Goal: Information Seeking & Learning: Learn about a topic

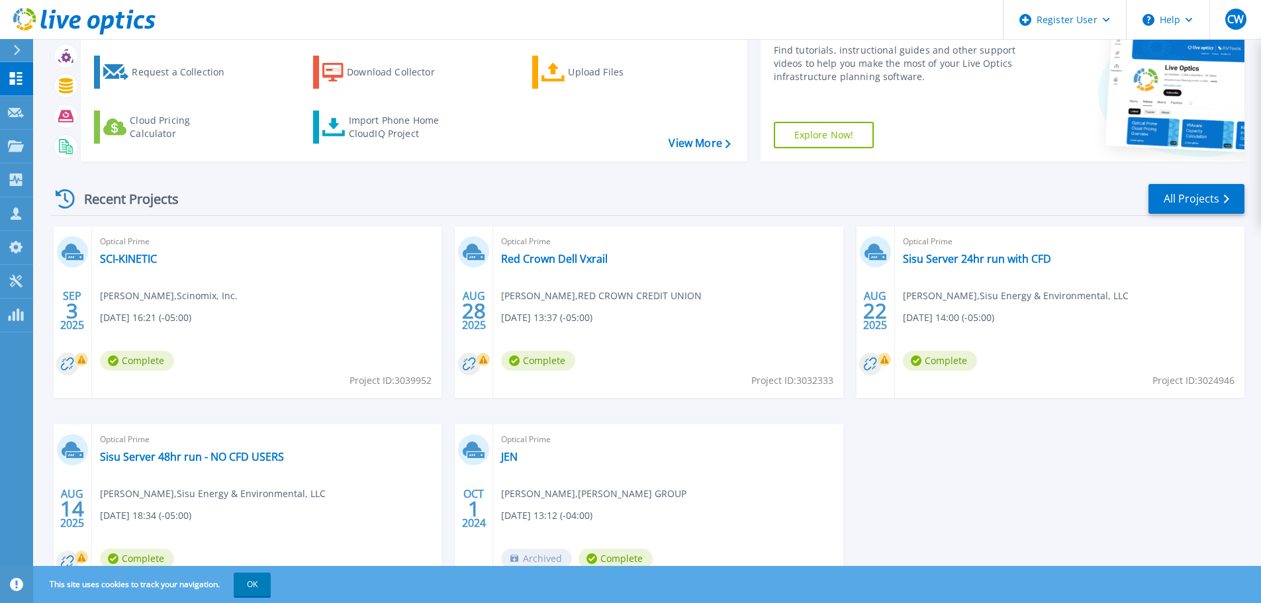
scroll to position [130, 0]
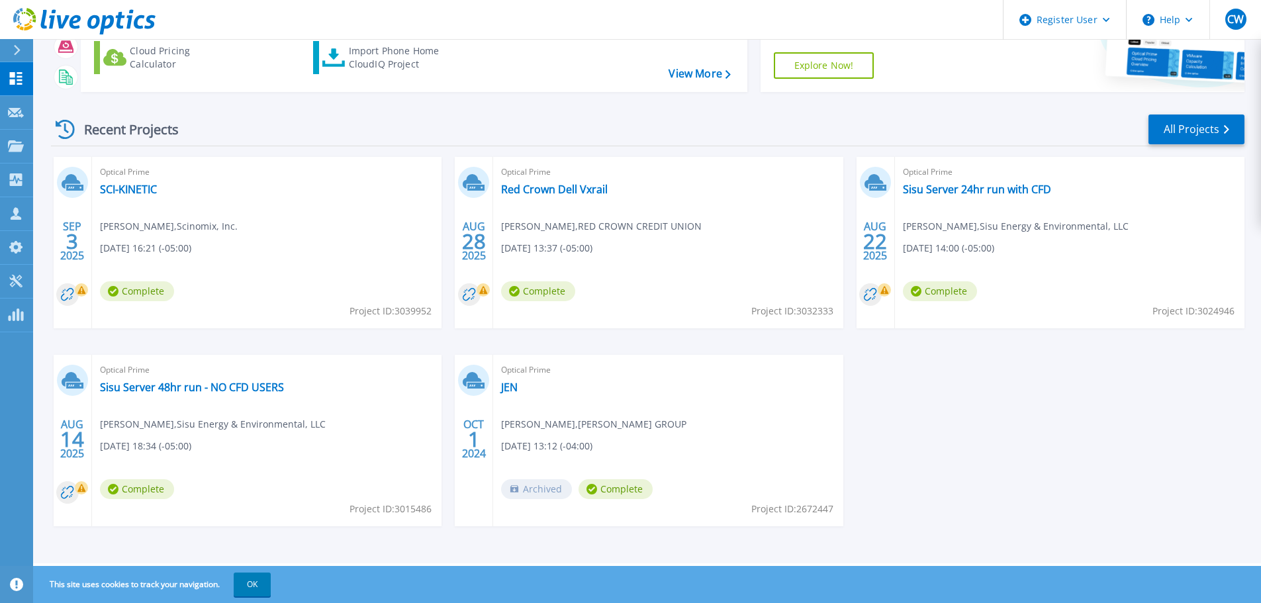
click at [617, 203] on div "Optical Prime Red Crown Dell Vxrail Philip Richardson , RED CROWN CREDIT UNION …" at bounding box center [667, 242] width 349 height 171
click at [582, 198] on div "Optical Prime Red Crown Dell Vxrail Philip Richardson , RED CROWN CREDIT UNION …" at bounding box center [667, 242] width 349 height 171
click at [578, 192] on link "Red Crown Dell Vxrail" at bounding box center [554, 189] width 107 height 13
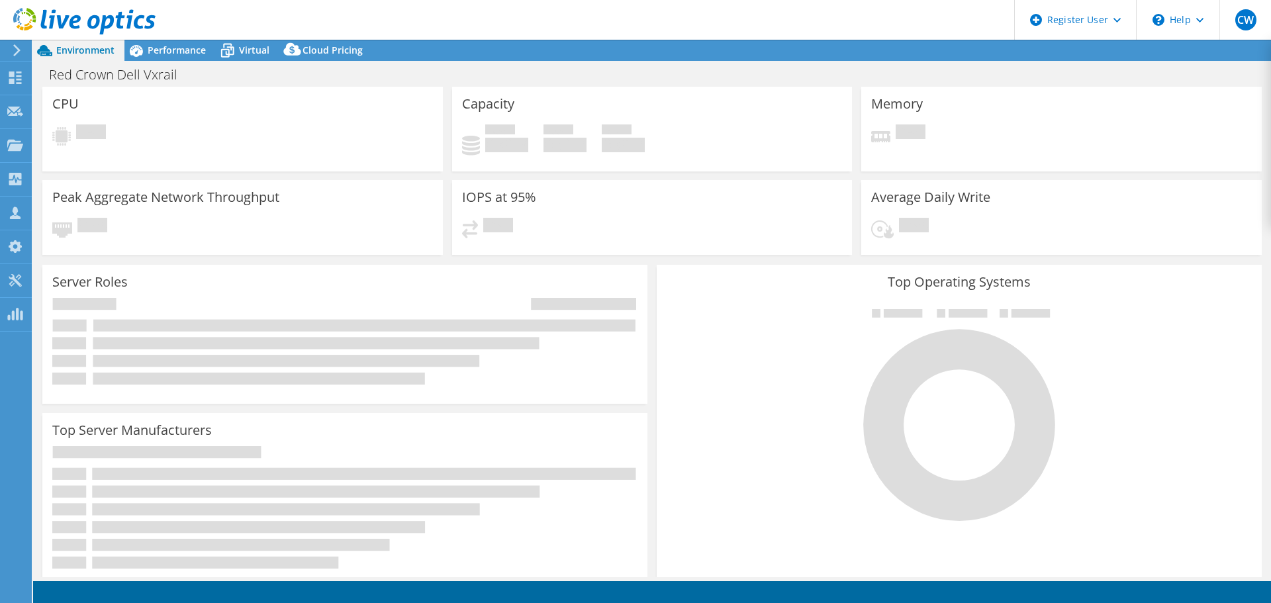
select select "USD"
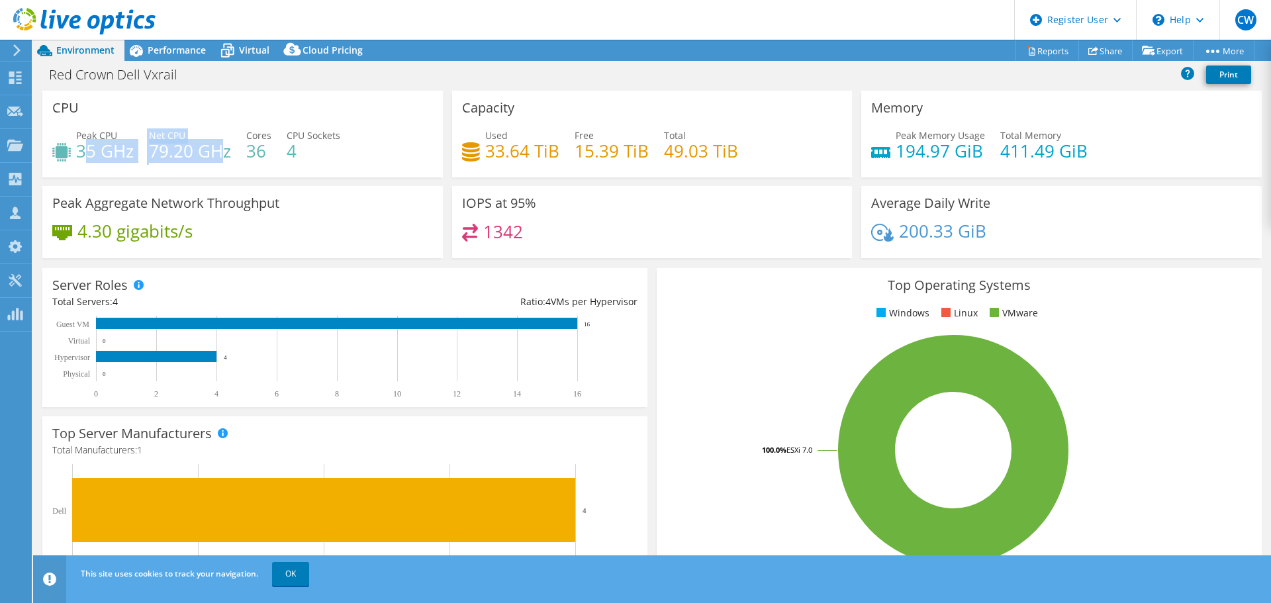
drag, startPoint x: 83, startPoint y: 152, endPoint x: 220, endPoint y: 154, distance: 137.0
click at [220, 154] on div "Peak CPU 35 GHz Net CPU 79.20 GHz Cores 36 CPU Sockets 4" at bounding box center [242, 149] width 381 height 43
click at [219, 154] on h4 "79.20 GHz" at bounding box center [190, 151] width 82 height 15
click at [574, 158] on h4 "15.39 TiB" at bounding box center [611, 151] width 74 height 15
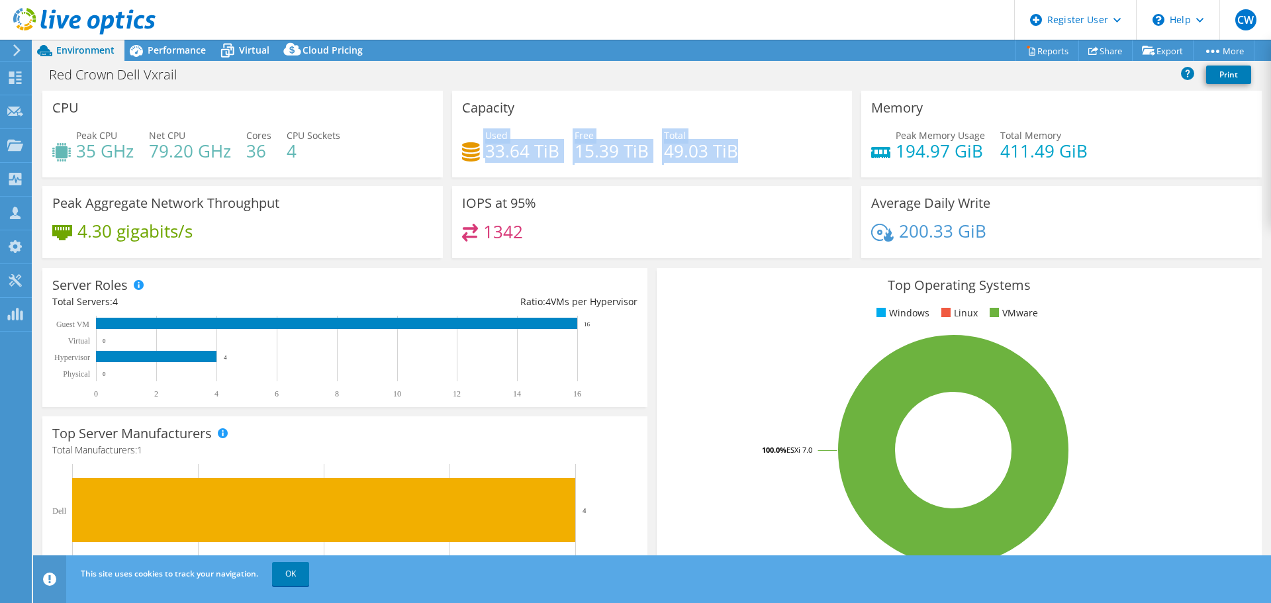
drag, startPoint x: 480, startPoint y: 158, endPoint x: 728, endPoint y: 164, distance: 248.3
click at [724, 164] on div "Used 33.64 TiB Free 15.39 TiB Total 49.03 TiB" at bounding box center [652, 149] width 381 height 43
click at [747, 162] on div "Used 33.64 TiB Free 15.39 TiB Total 49.03 TiB" at bounding box center [652, 149] width 381 height 43
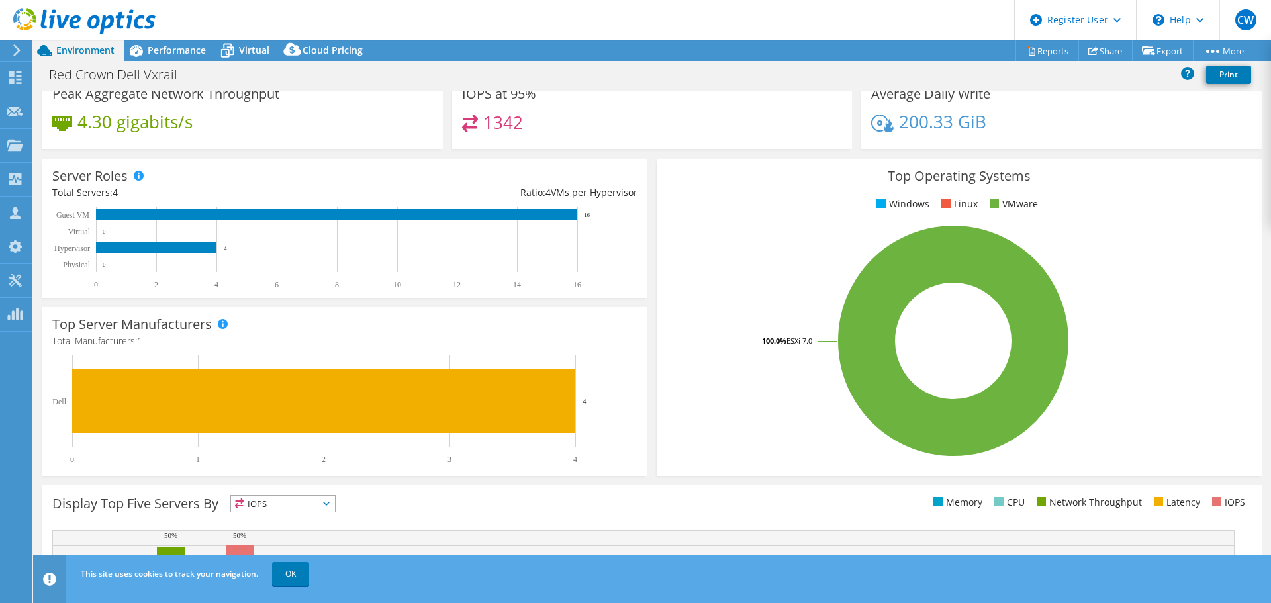
scroll to position [132, 0]
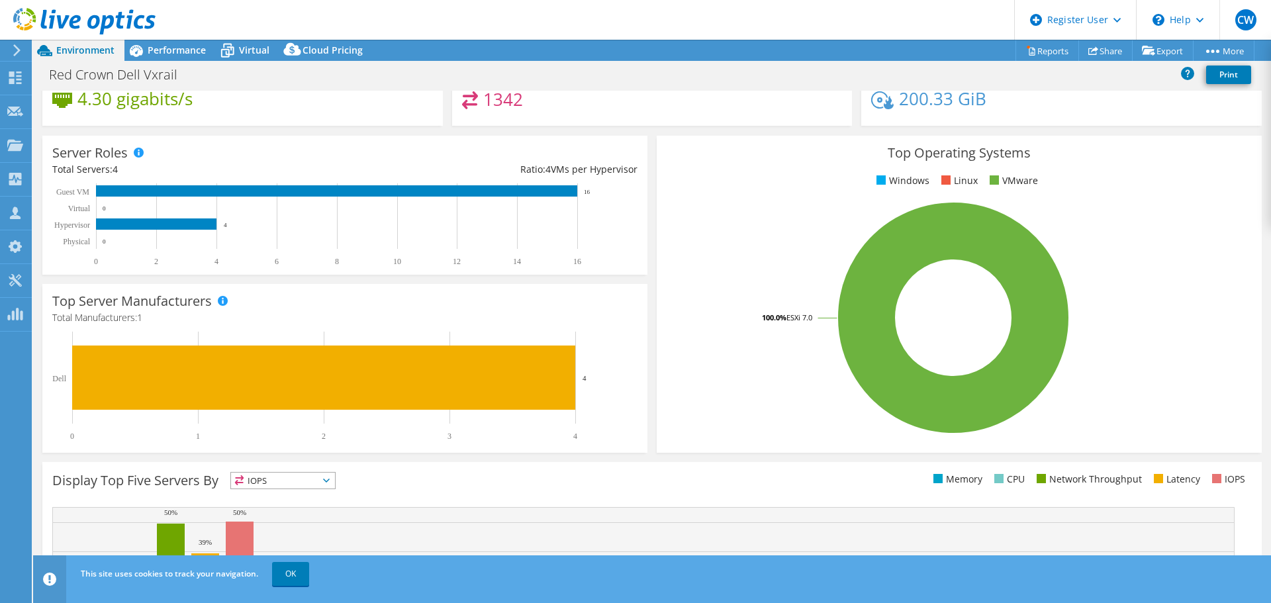
click at [267, 475] on div "IOPS IOPS" at bounding box center [282, 480] width 105 height 17
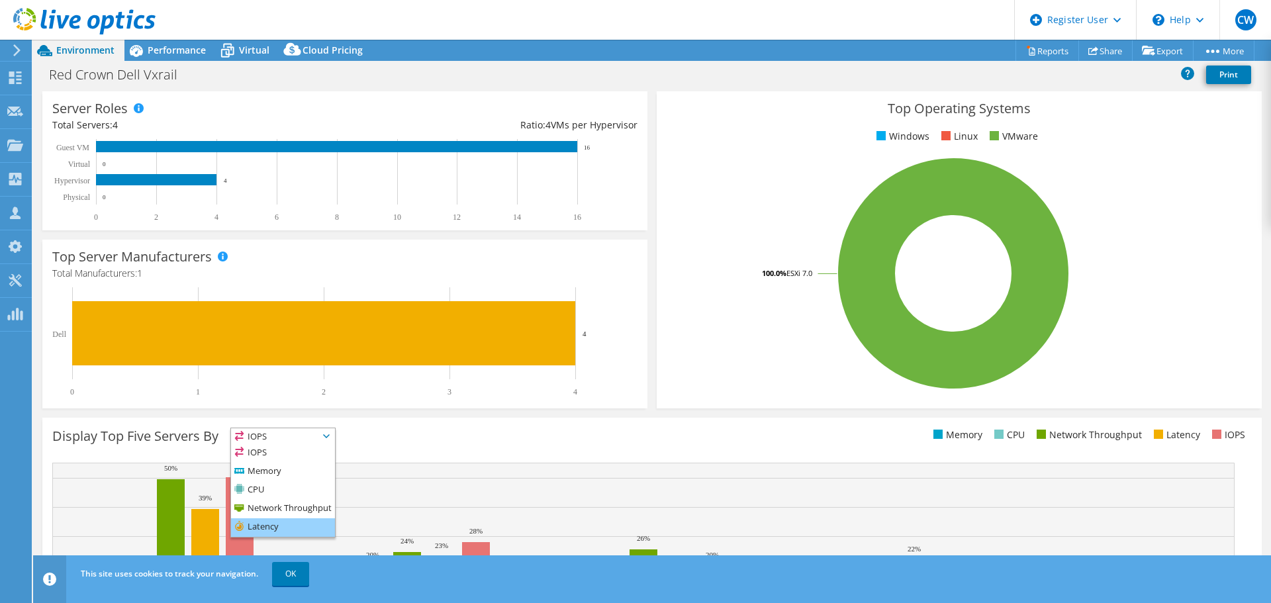
scroll to position [199, 0]
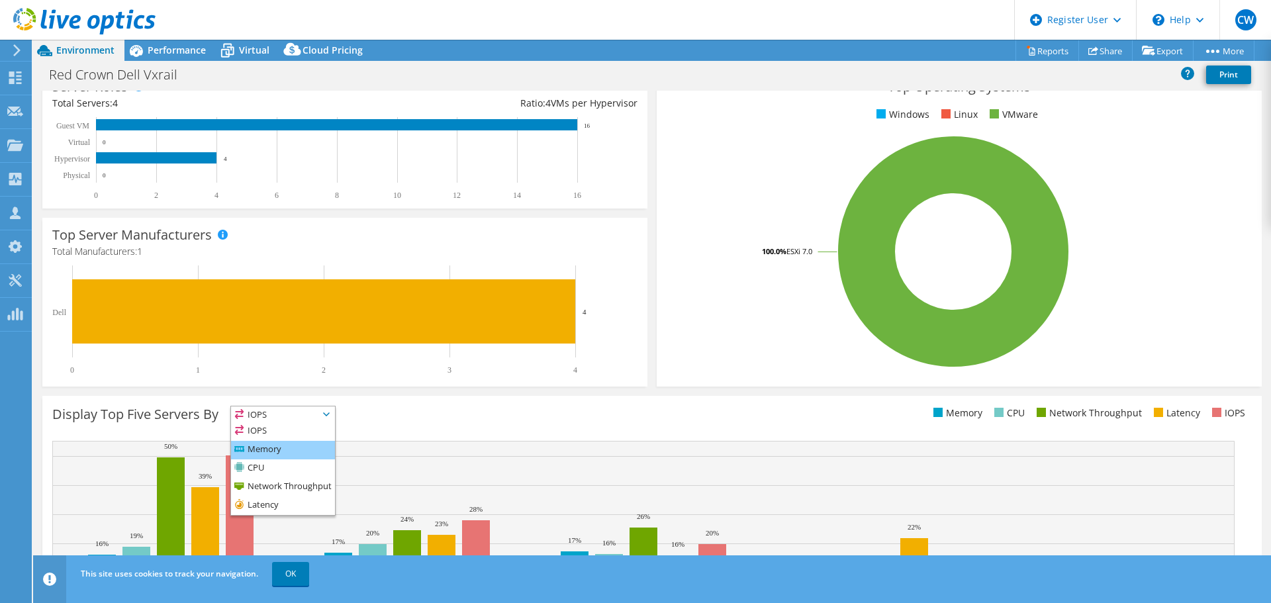
click at [274, 451] on li "Memory" at bounding box center [283, 450] width 104 height 19
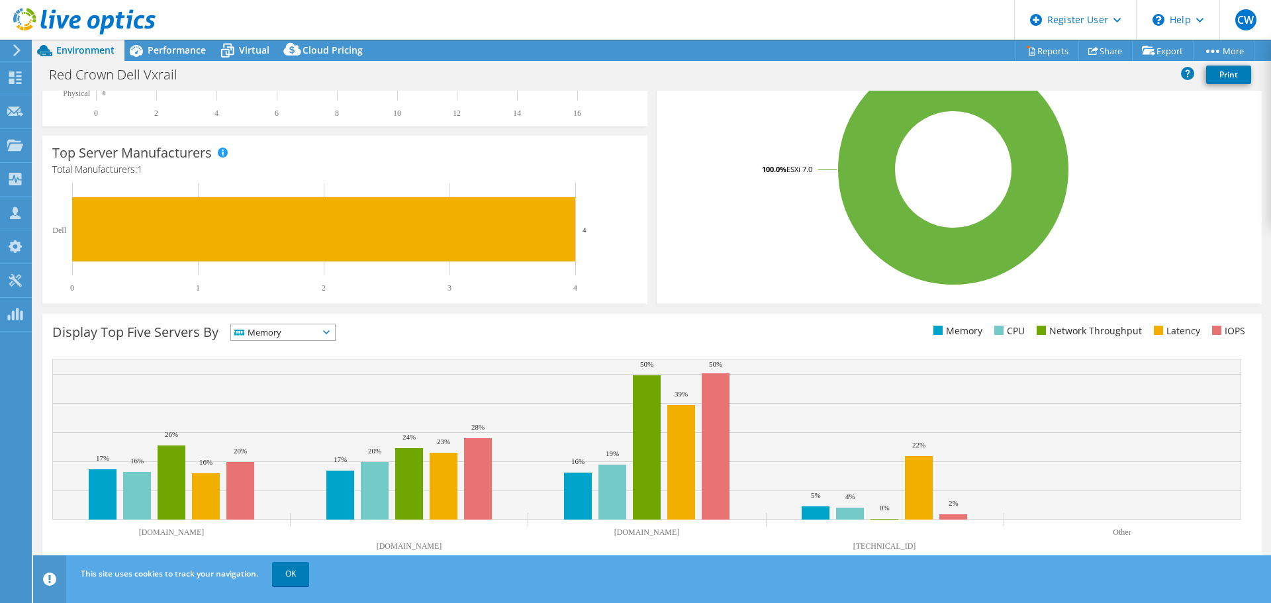
scroll to position [214, 0]
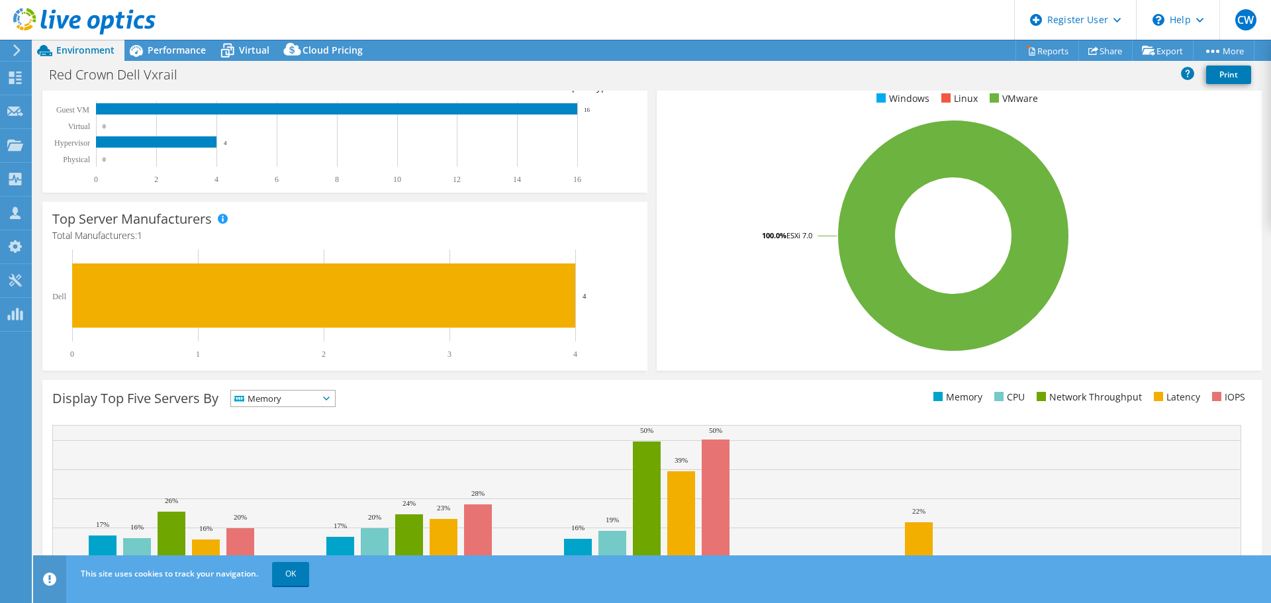
click at [278, 392] on span "Memory" at bounding box center [274, 398] width 87 height 16
click at [273, 425] on li "Memory" at bounding box center [283, 434] width 104 height 19
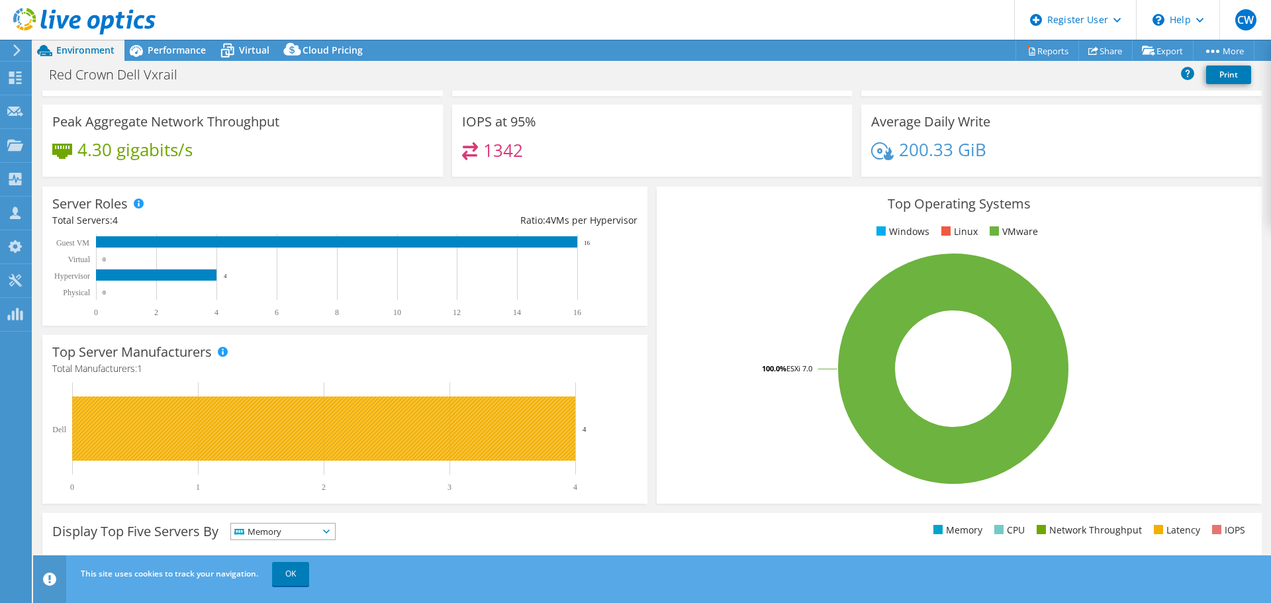
scroll to position [0, 0]
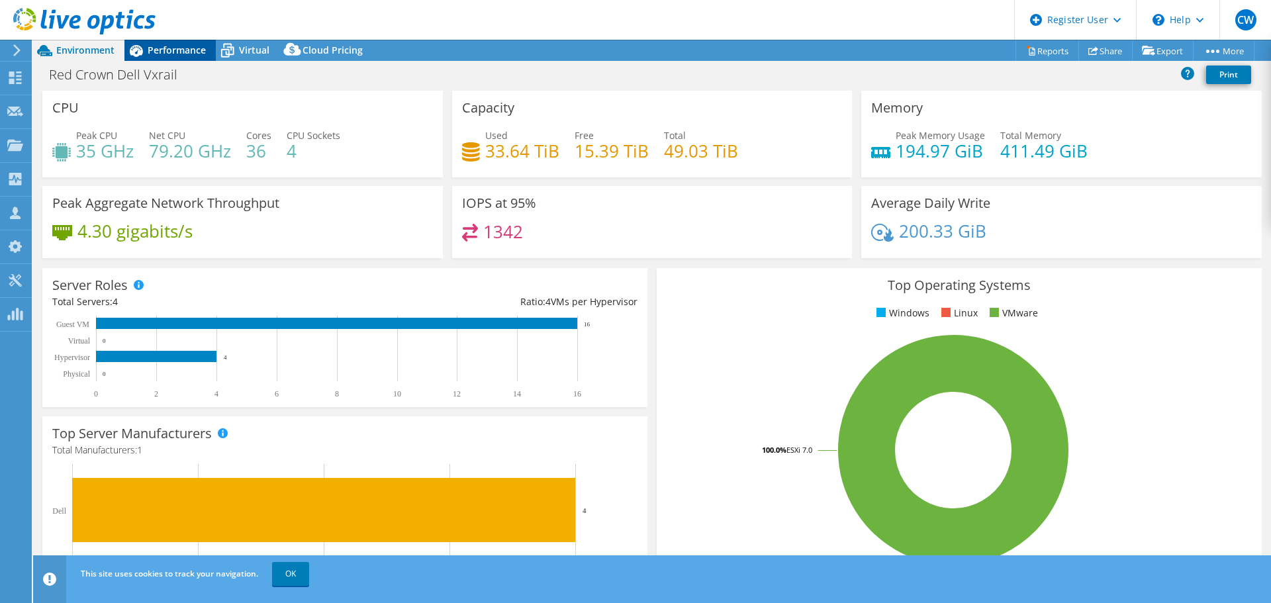
click at [153, 53] on span "Performance" at bounding box center [177, 50] width 58 height 13
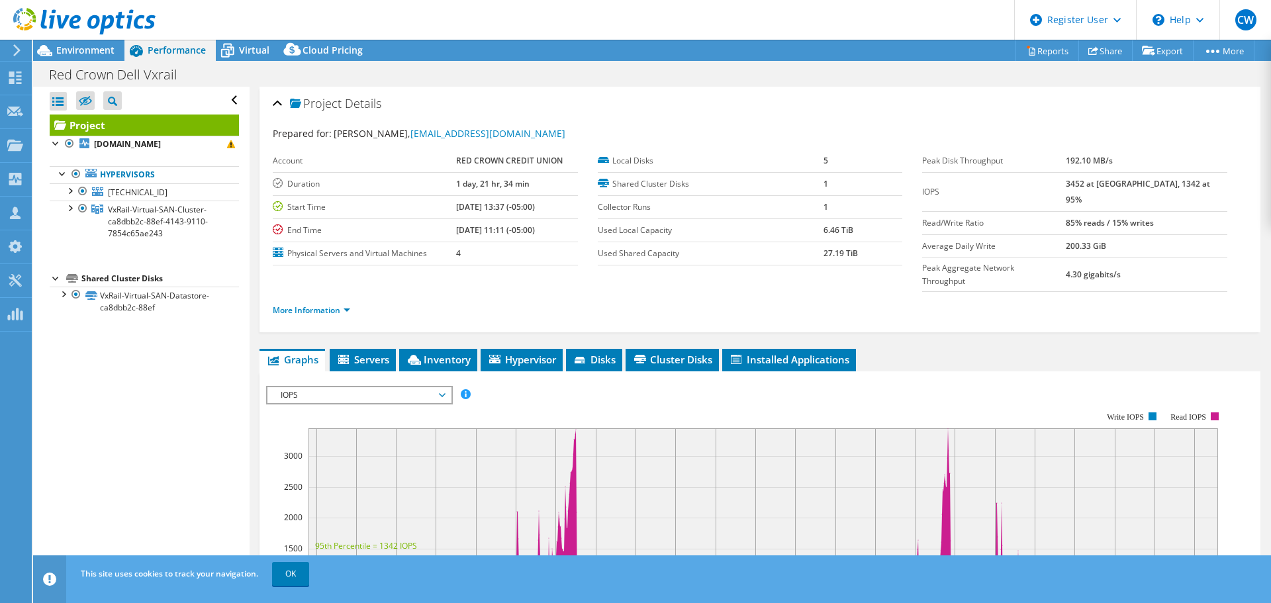
click at [361, 387] on span "IOPS" at bounding box center [359, 395] width 170 height 16
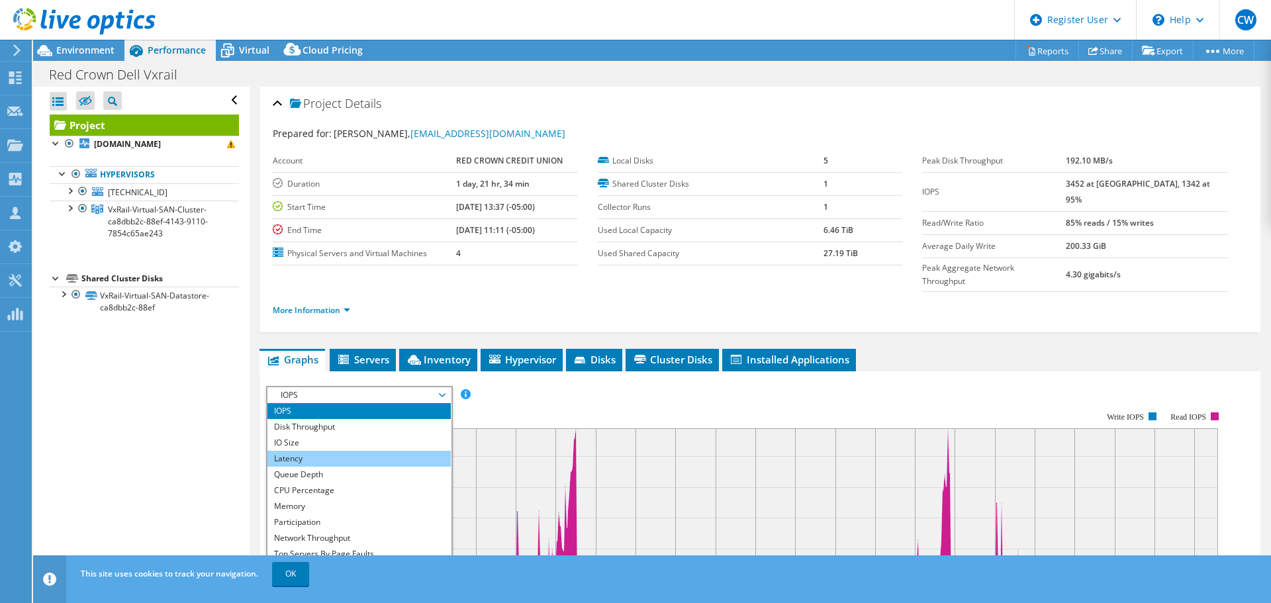
click at [336, 451] on li "Latency" at bounding box center [358, 459] width 183 height 16
